Goal: Feedback & Contribution: Submit feedback/report problem

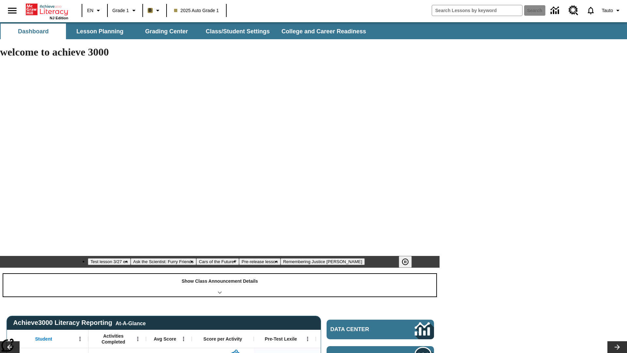
click at [220, 274] on div "Show Class Announcement Details" at bounding box center [219, 285] width 433 height 23
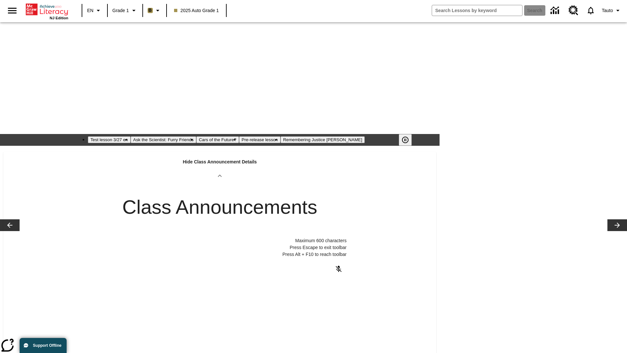
click at [188, 330] on body "Maximum 600 characters Press Escape to exit toolbar Press Alt + F10 to reach to…" at bounding box center [142, 329] width 93 height 6
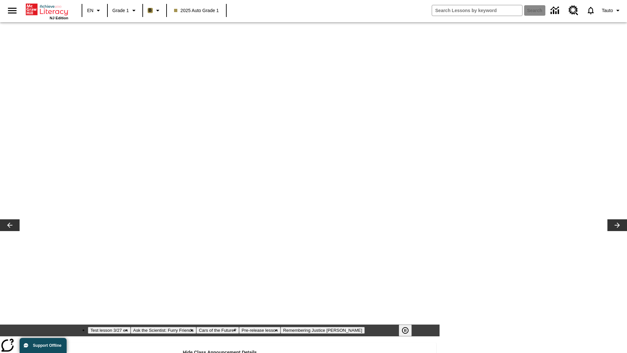
click at [611, 10] on span "Tauto" at bounding box center [607, 10] width 11 height 7
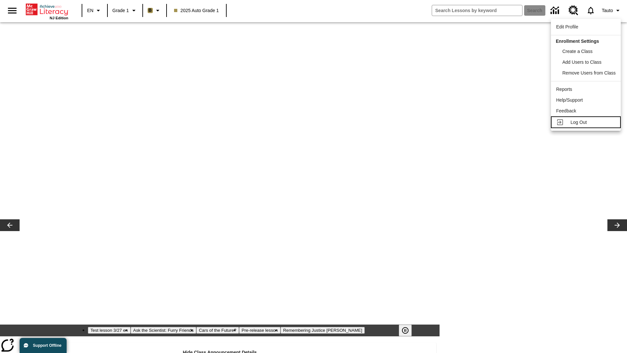
click at [586, 122] on span "Log Out" at bounding box center [578, 122] width 16 height 5
